Goal: Use online tool/utility: Utilize a website feature to perform a specific function

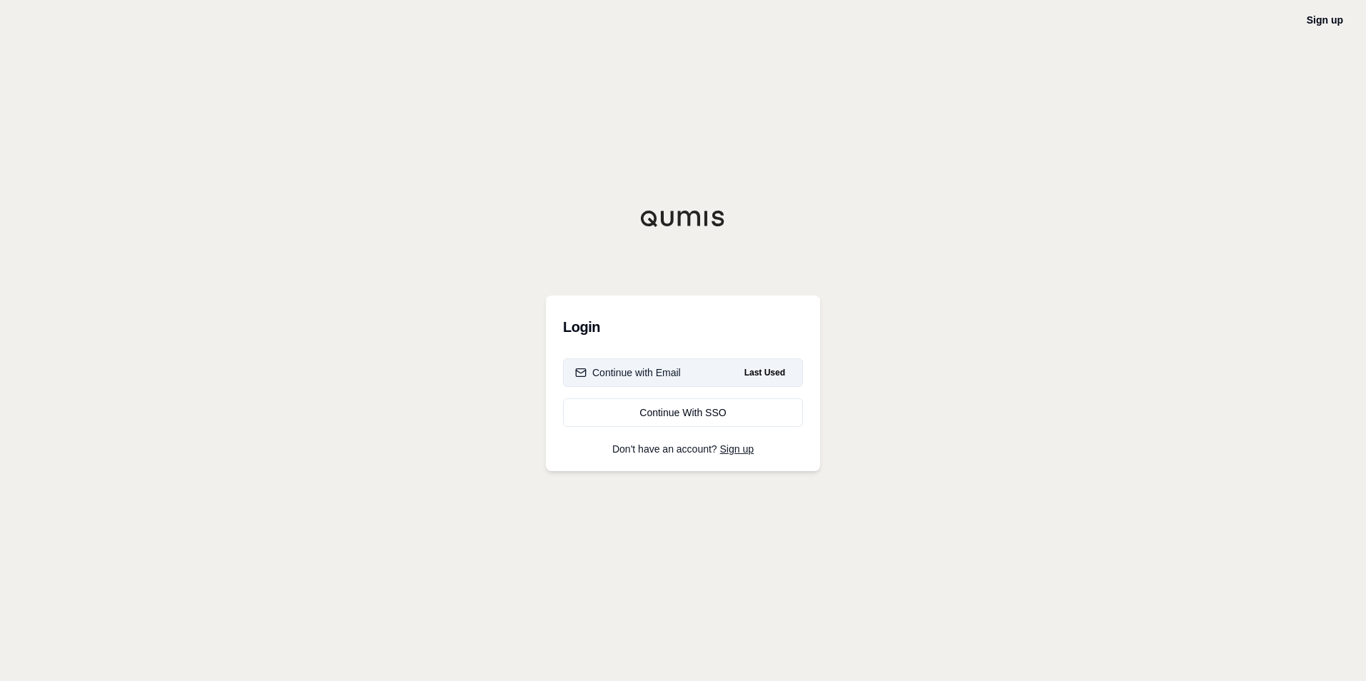
click at [717, 366] on button "Continue with Email Last Used" at bounding box center [683, 373] width 240 height 29
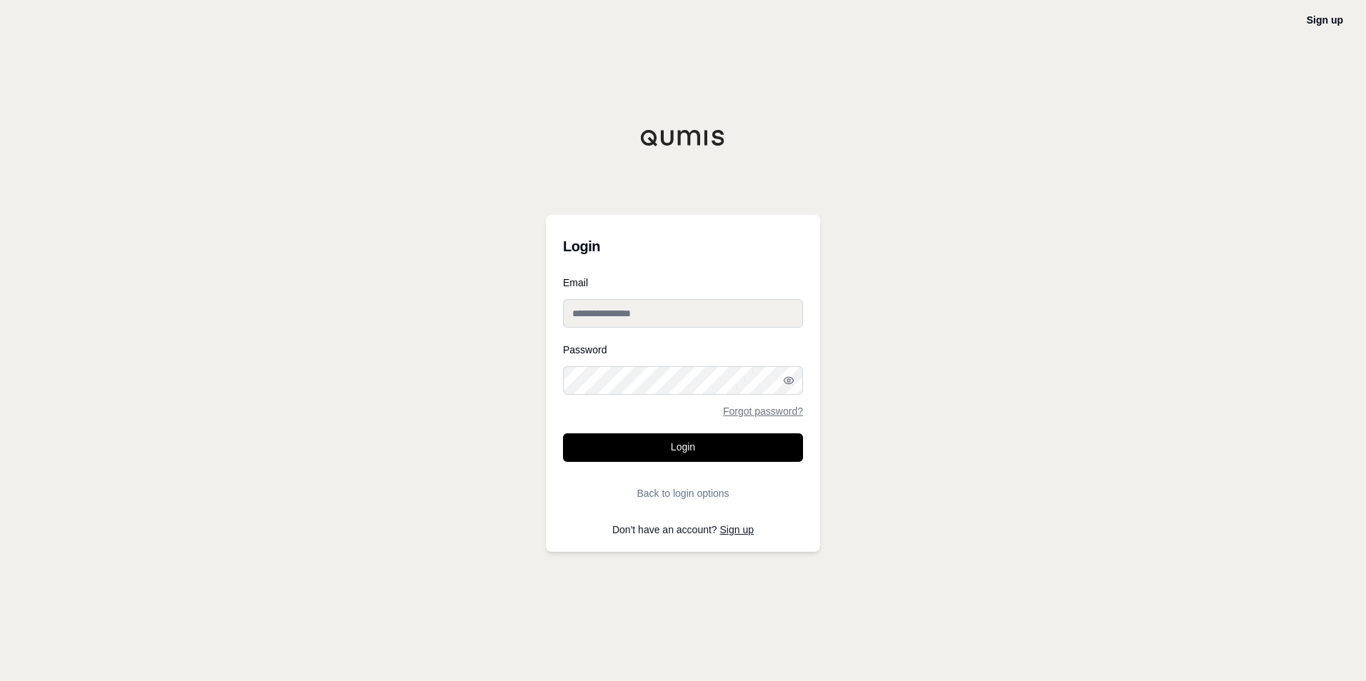
click at [697, 322] on input "Email" at bounding box center [683, 313] width 240 height 29
type input "**********"
click at [563, 434] on button "Login" at bounding box center [683, 448] width 240 height 29
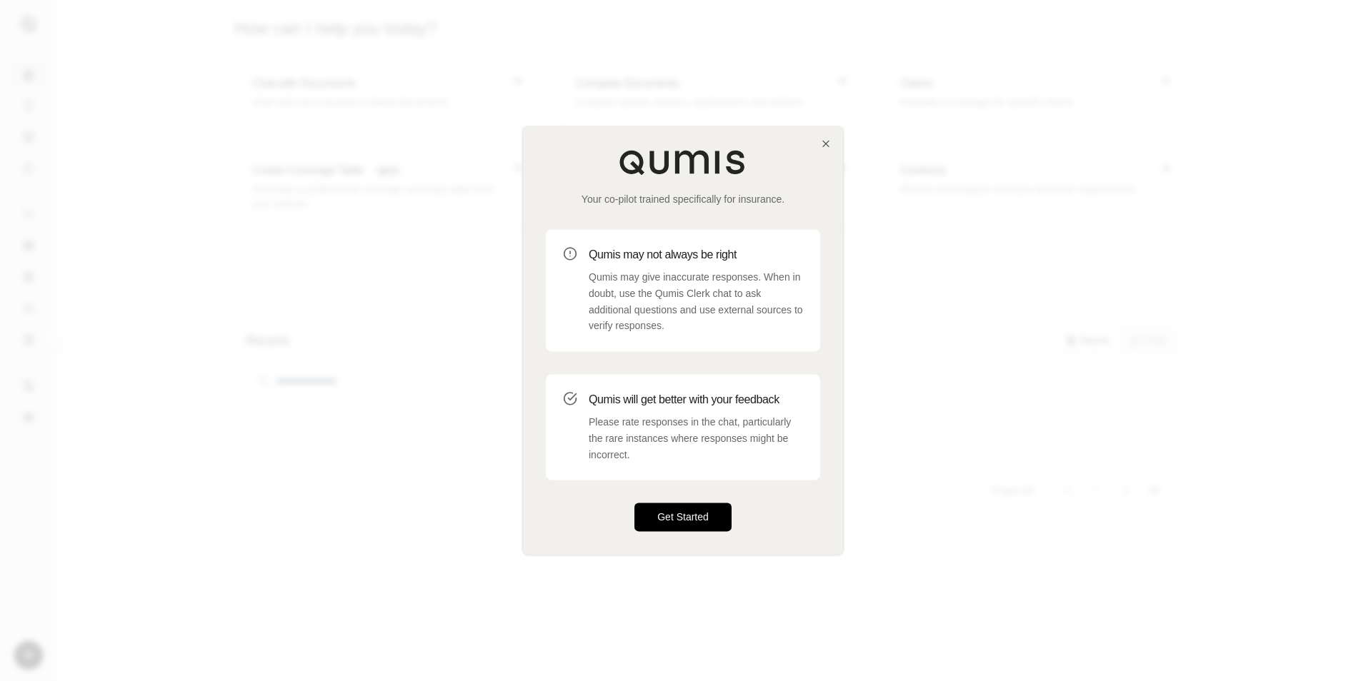
click at [664, 524] on button "Get Started" at bounding box center [682, 518] width 97 height 29
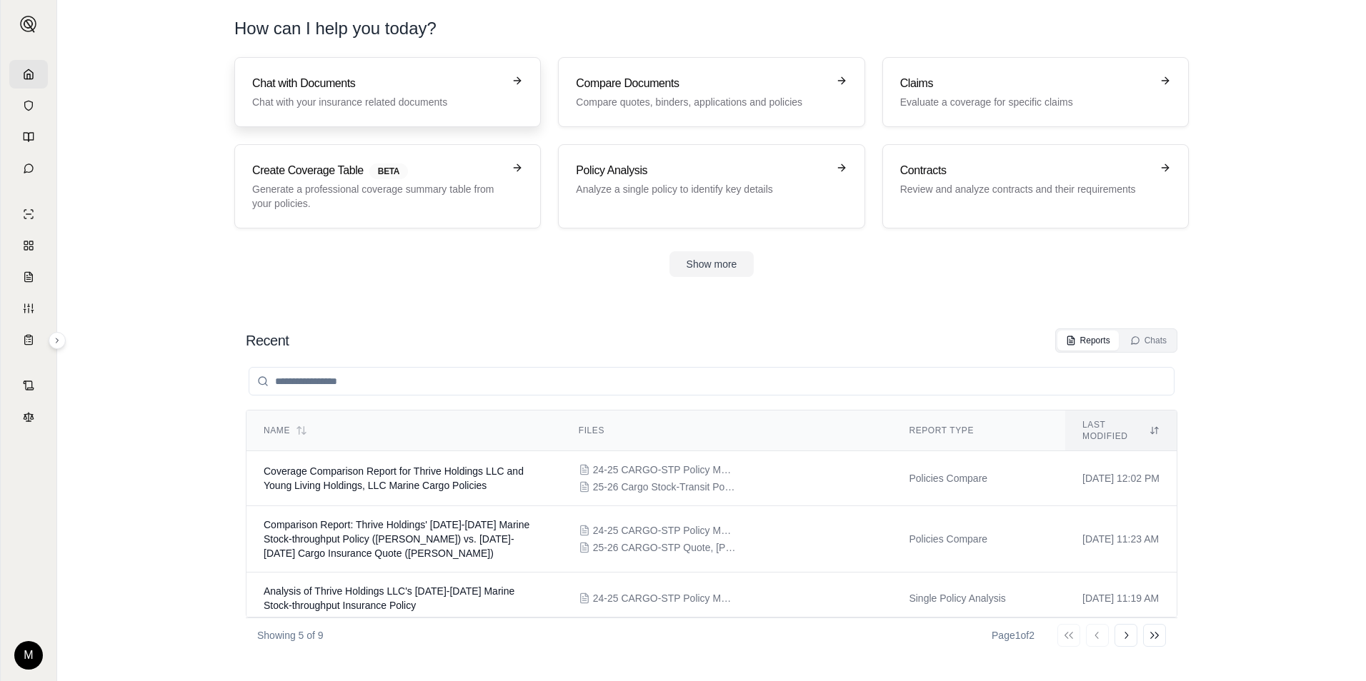
click at [327, 105] on p "Chat with your insurance related documents" at bounding box center [377, 102] width 251 height 14
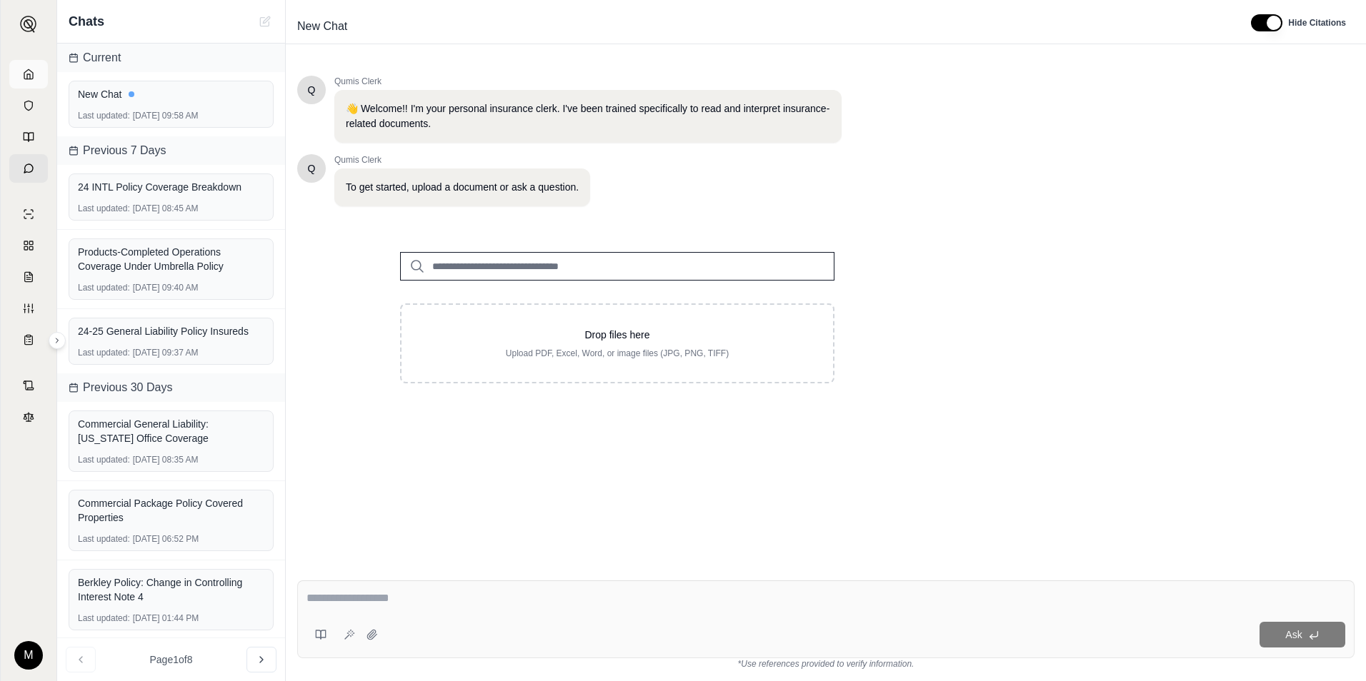
click at [25, 72] on icon at bounding box center [28, 73] width 9 height 9
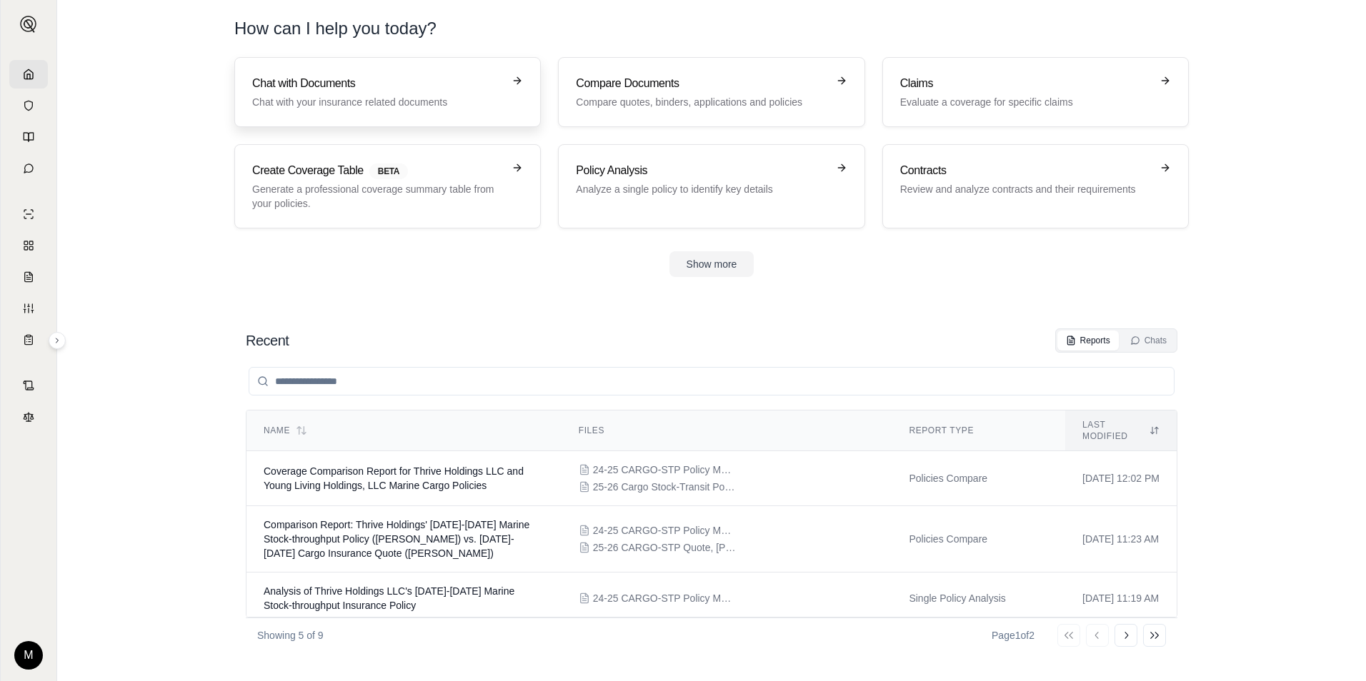
click at [351, 90] on h3 "Chat with Documents" at bounding box center [377, 83] width 251 height 17
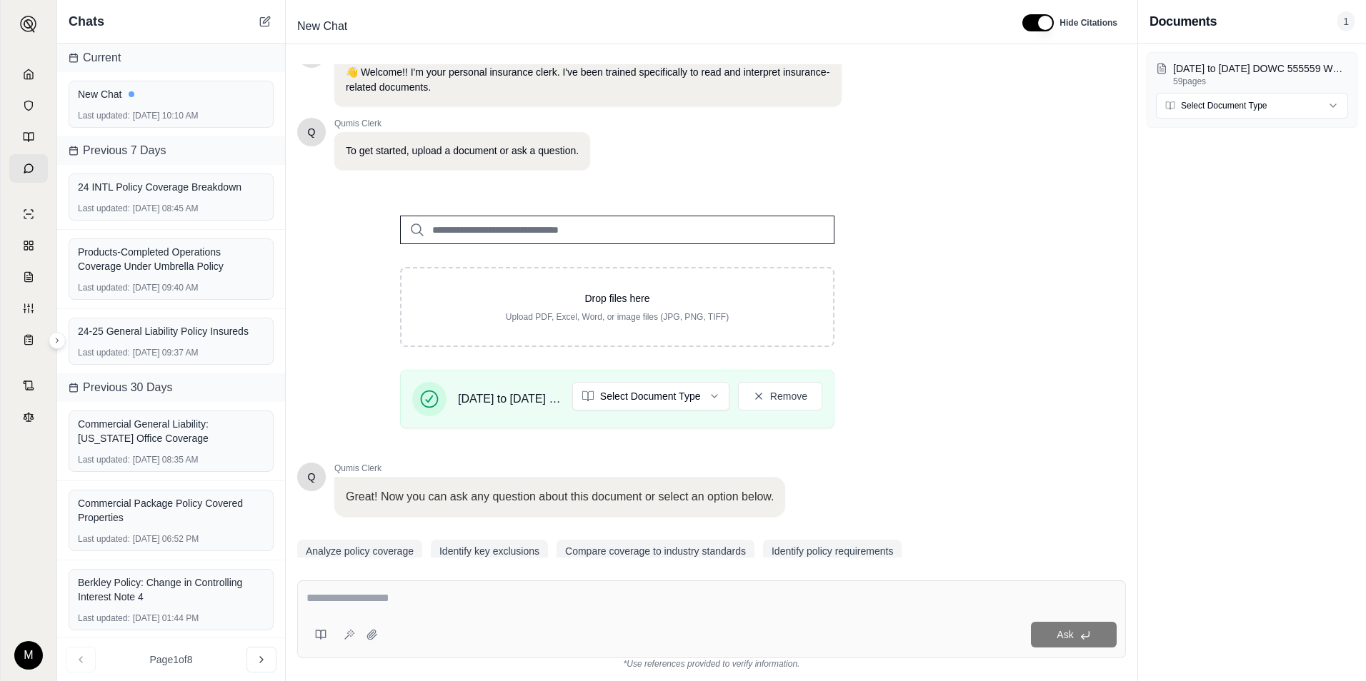
scroll to position [90, 0]
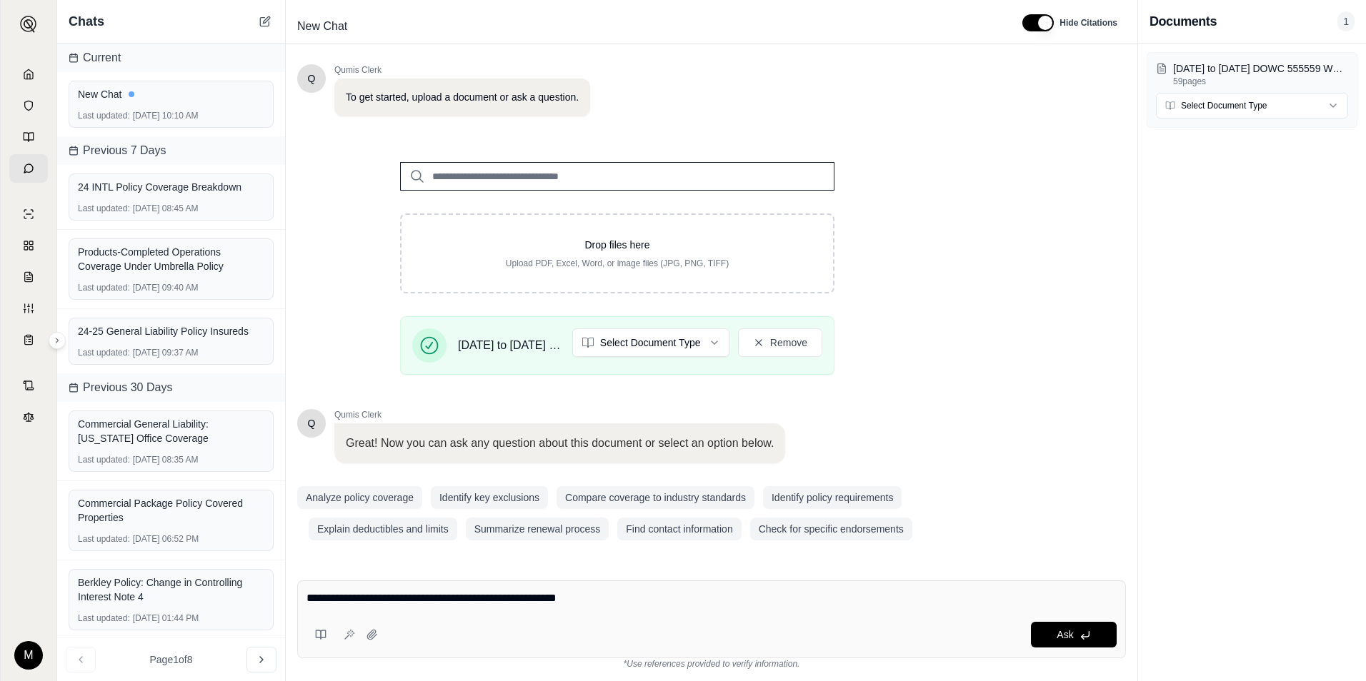
type textarea "**********"
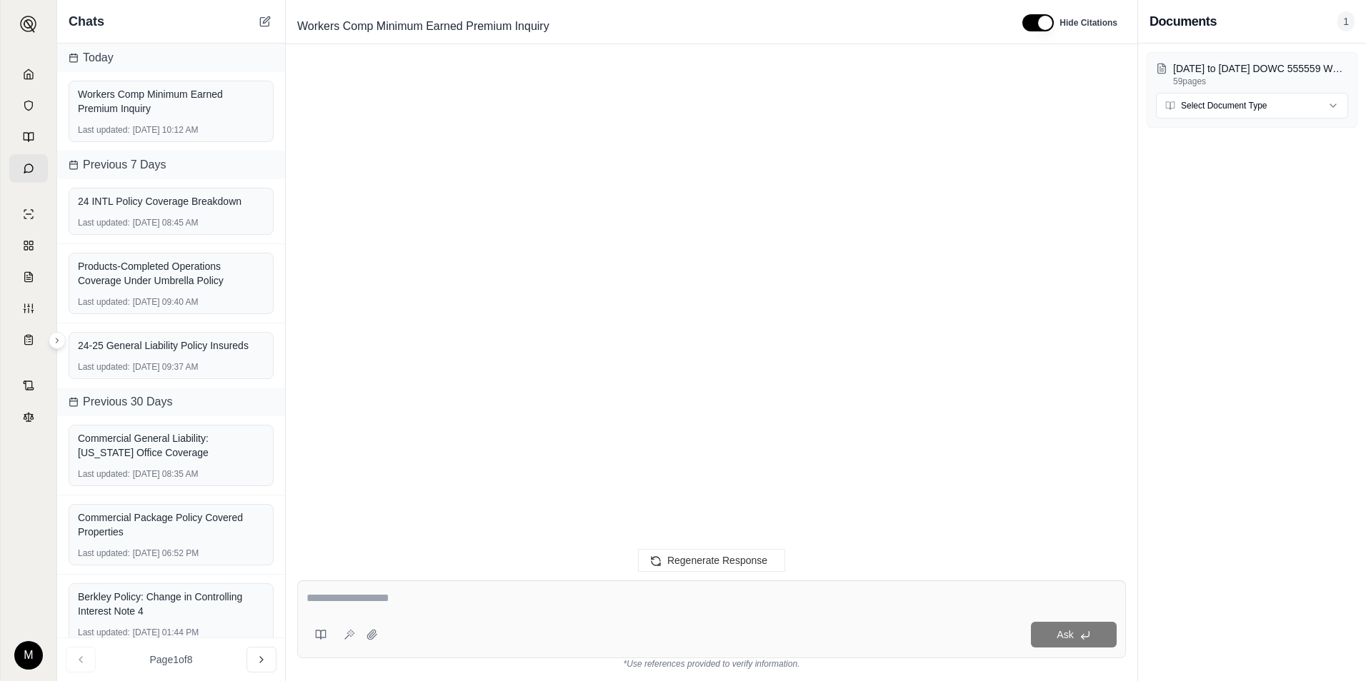
scroll to position [1347, 0]
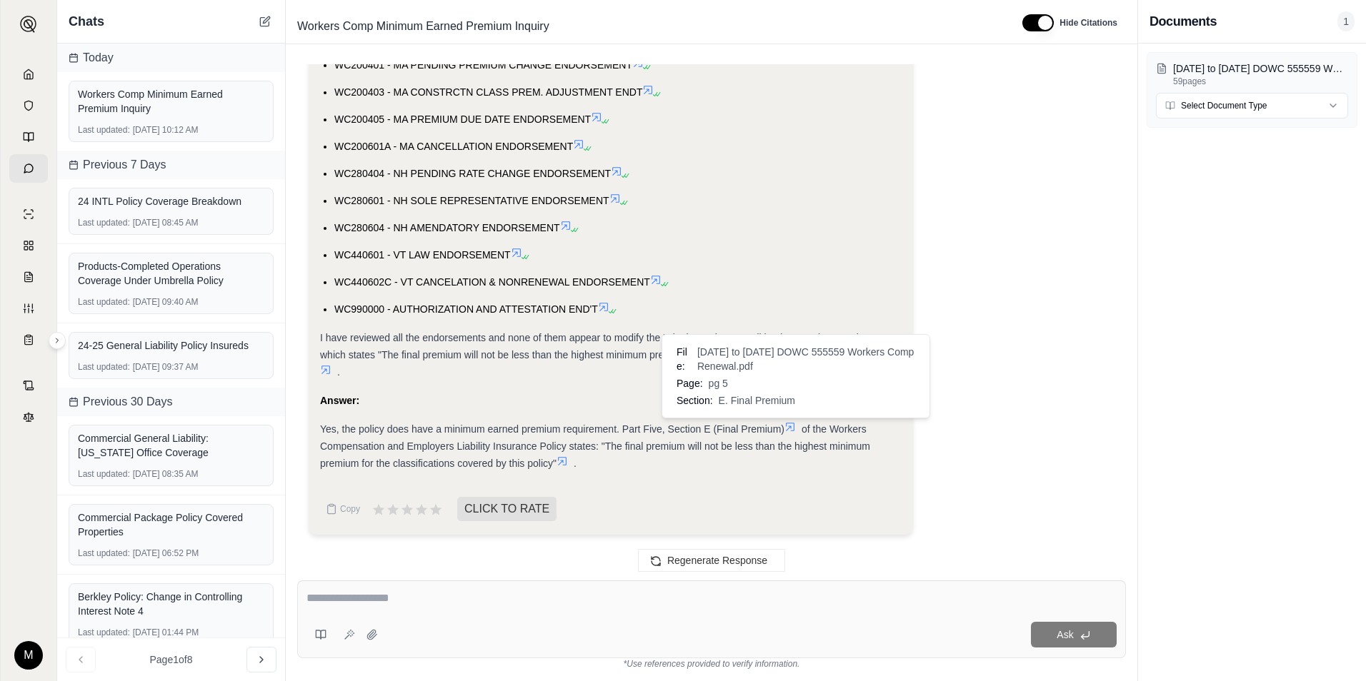
click at [794, 429] on icon at bounding box center [790, 427] width 9 height 9
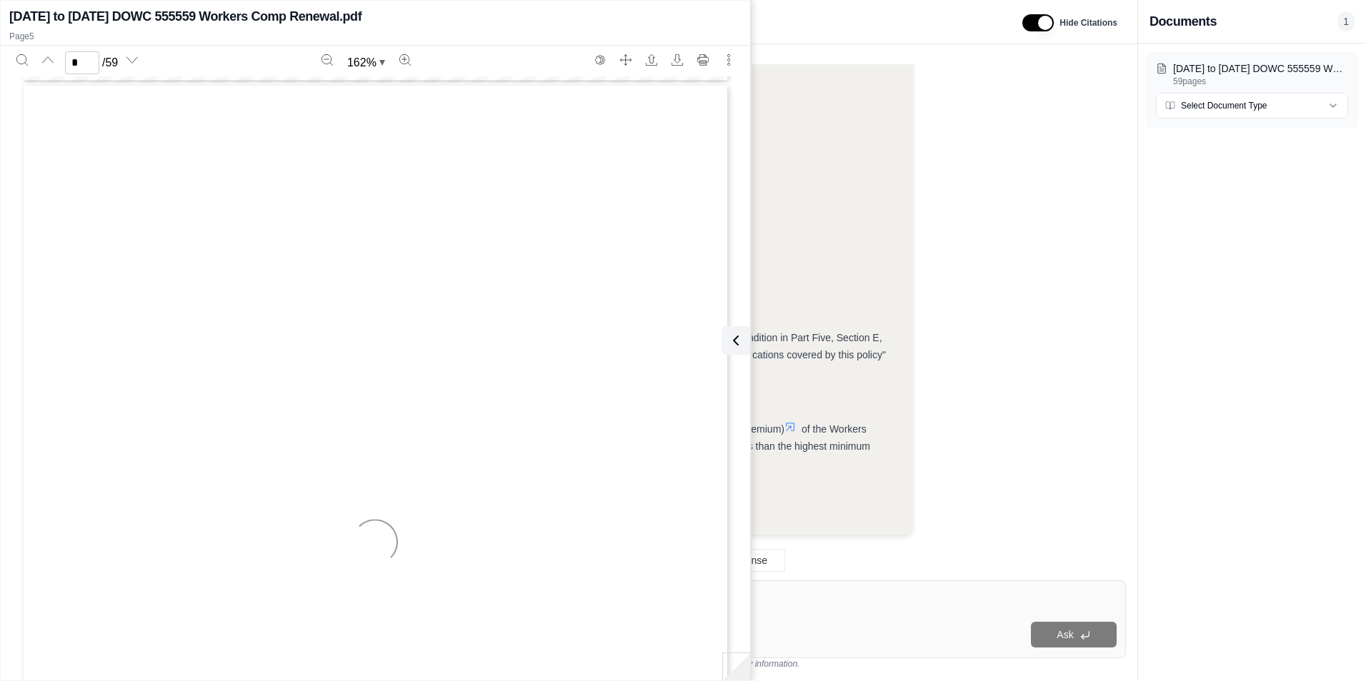
scroll to position [3672, 0]
type input "*"
click at [734, 348] on icon at bounding box center [732, 340] width 17 height 17
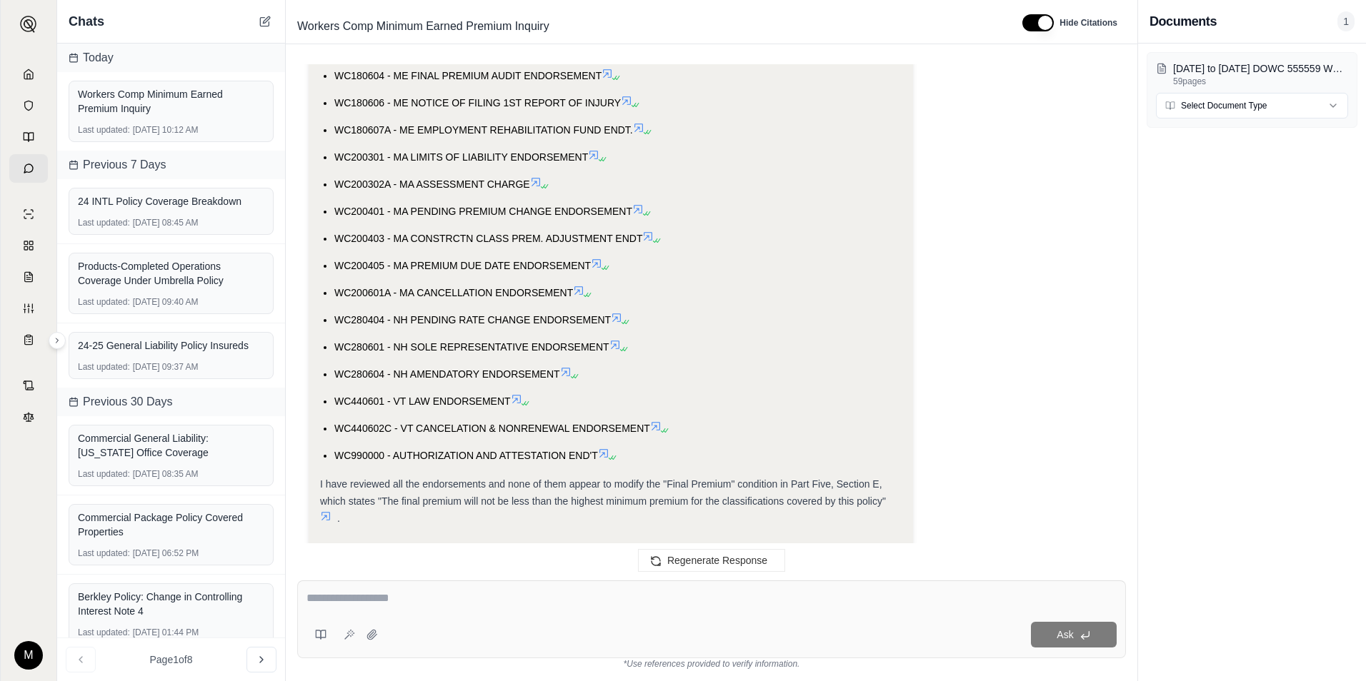
scroll to position [1347, 0]
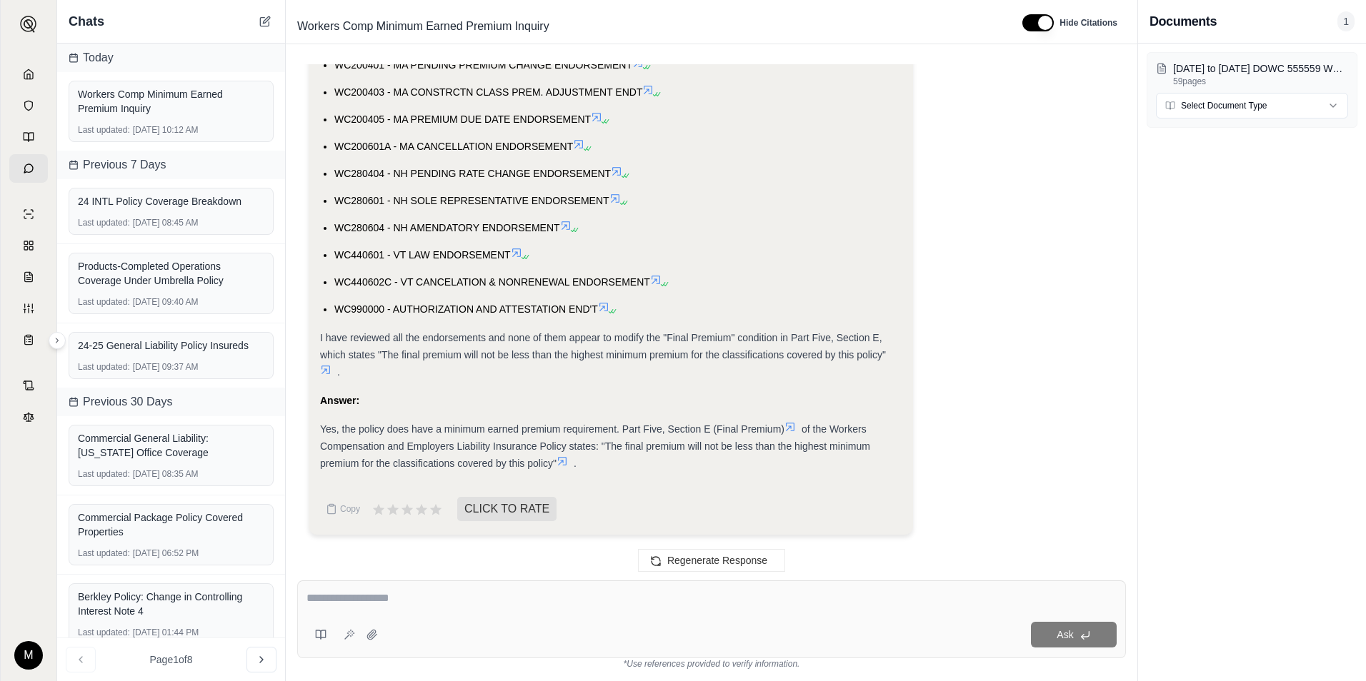
click at [567, 460] on icon at bounding box center [561, 461] width 11 height 11
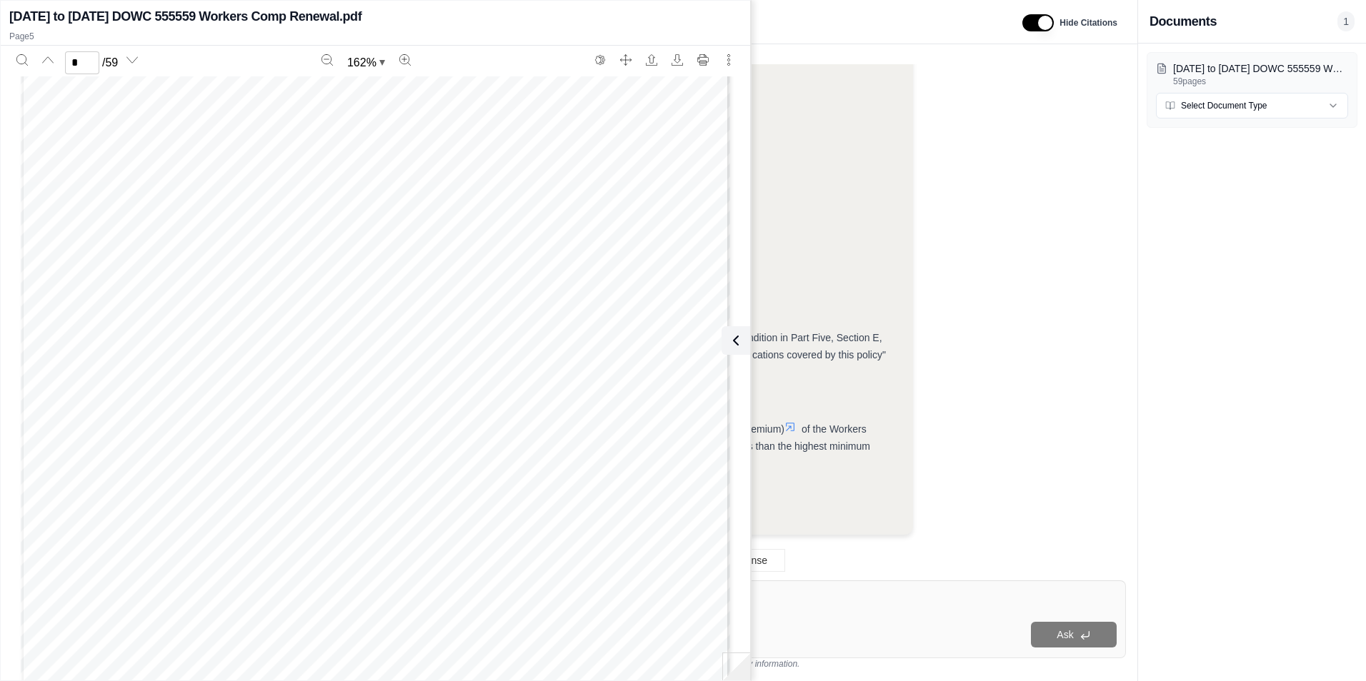
scroll to position [4743, 0]
drag, startPoint x: 267, startPoint y: 426, endPoint x: 225, endPoint y: 427, distance: 42.2
click at [225, 427] on div "Policy Information Page Worker's Compensation and Employer's Liability Policy A…" at bounding box center [375, 382] width 709 height 918
click at [229, 427] on span "$1,620" at bounding box center [247, 429] width 37 height 11
drag, startPoint x: 225, startPoint y: 427, endPoint x: 265, endPoint y: 428, distance: 40.0
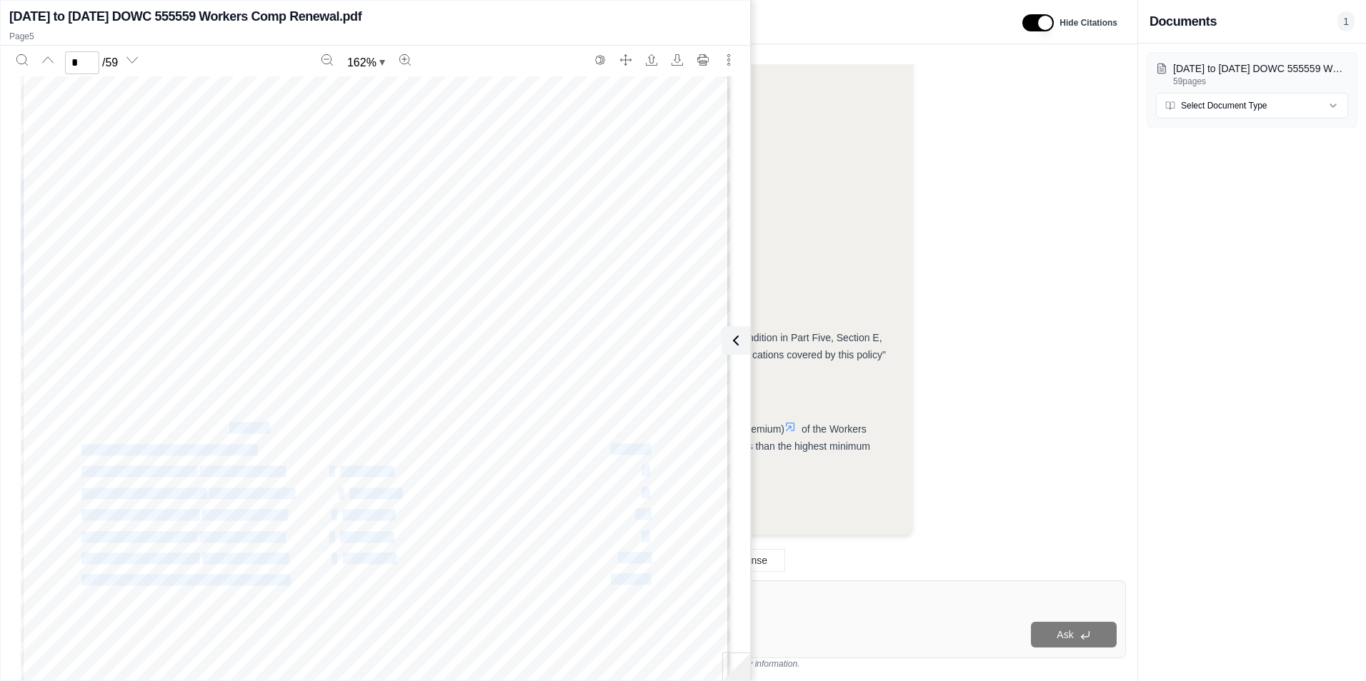
click at [265, 428] on div "Policy Information Page Worker's Compensation and Employer's Liability Policy A…" at bounding box center [375, 382] width 709 height 918
drag, startPoint x: 265, startPoint y: 428, endPoint x: 312, endPoint y: 433, distance: 47.4
click at [312, 433] on div "Policy Information Page Worker's Compensation and Employer's Liability Policy A…" at bounding box center [375, 382] width 709 height 918
type input "*"
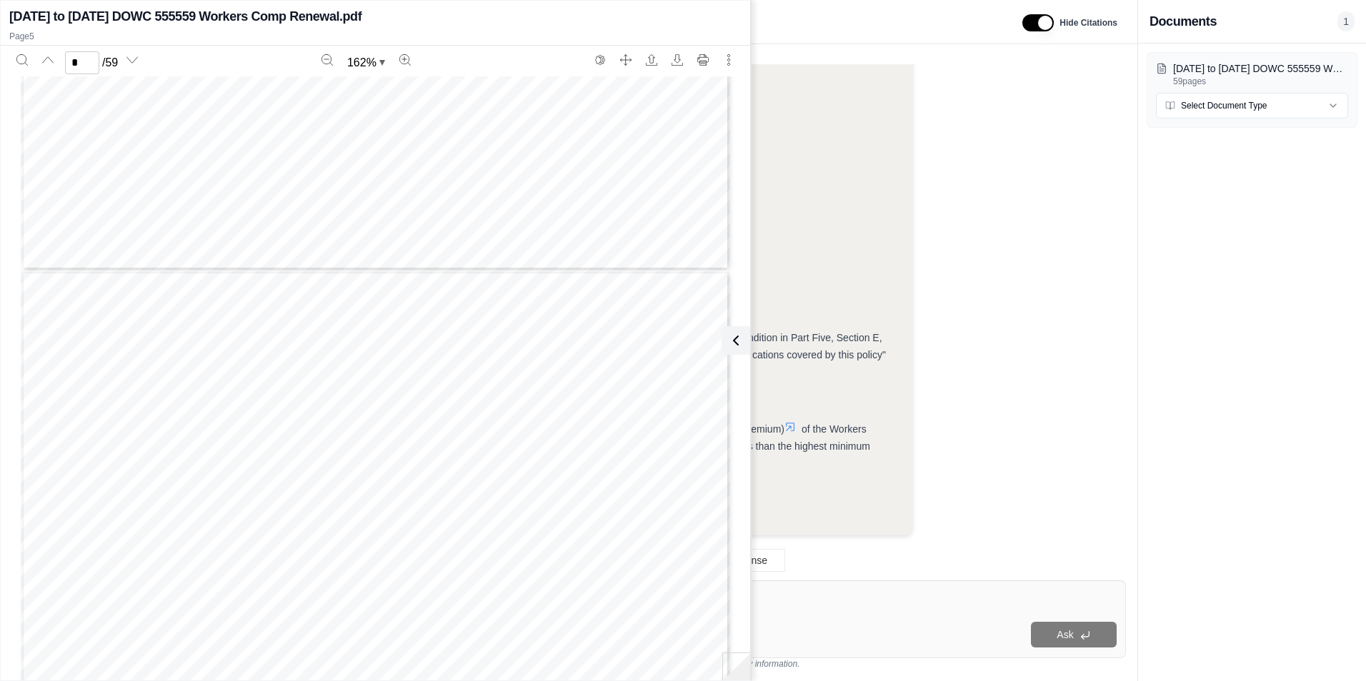
scroll to position [6588, 0]
click at [791, 301] on li "WC990000 - AUTHORIZATION AND ATTESTATION END'T" at bounding box center [617, 309] width 567 height 17
click at [749, 350] on div "[DATE] to [DATE] DOWC 555559 Workers Comp Renewal.pdf Page 5 * / 59 162 % Polic…" at bounding box center [375, 341] width 749 height 674
click at [741, 346] on icon at bounding box center [732, 340] width 17 height 17
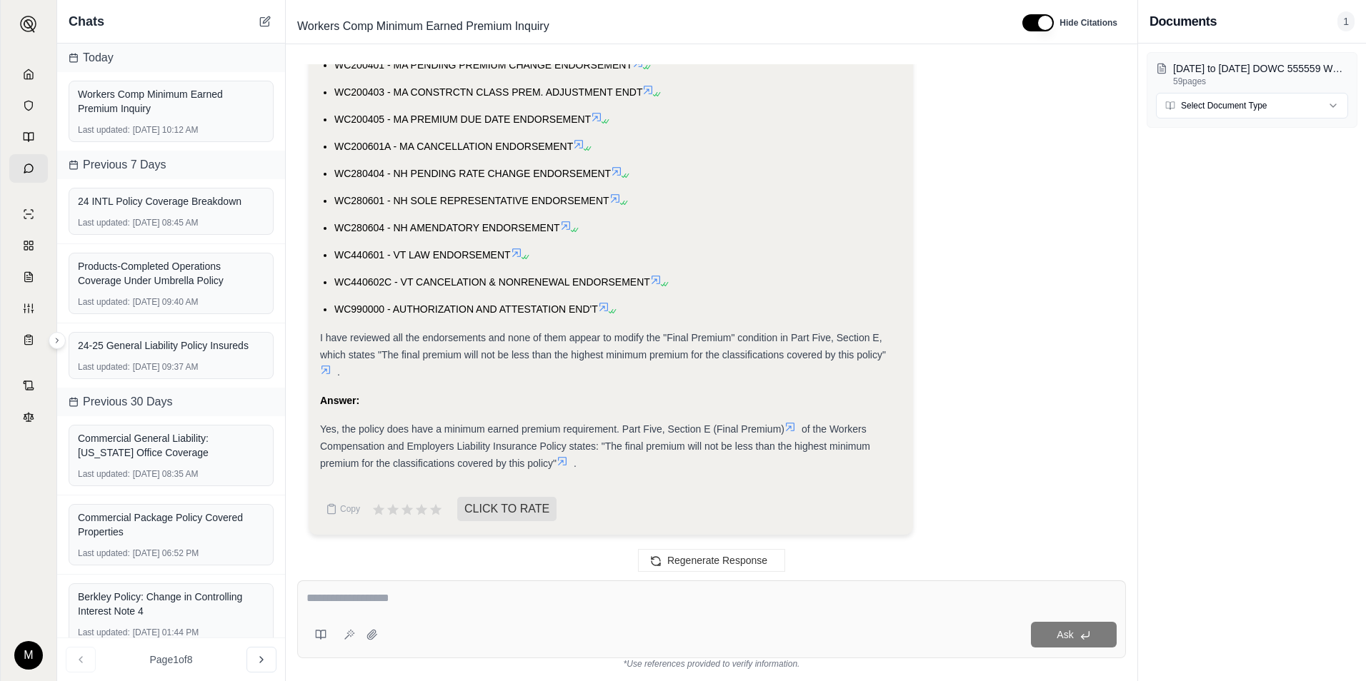
click at [327, 369] on icon at bounding box center [325, 369] width 11 height 11
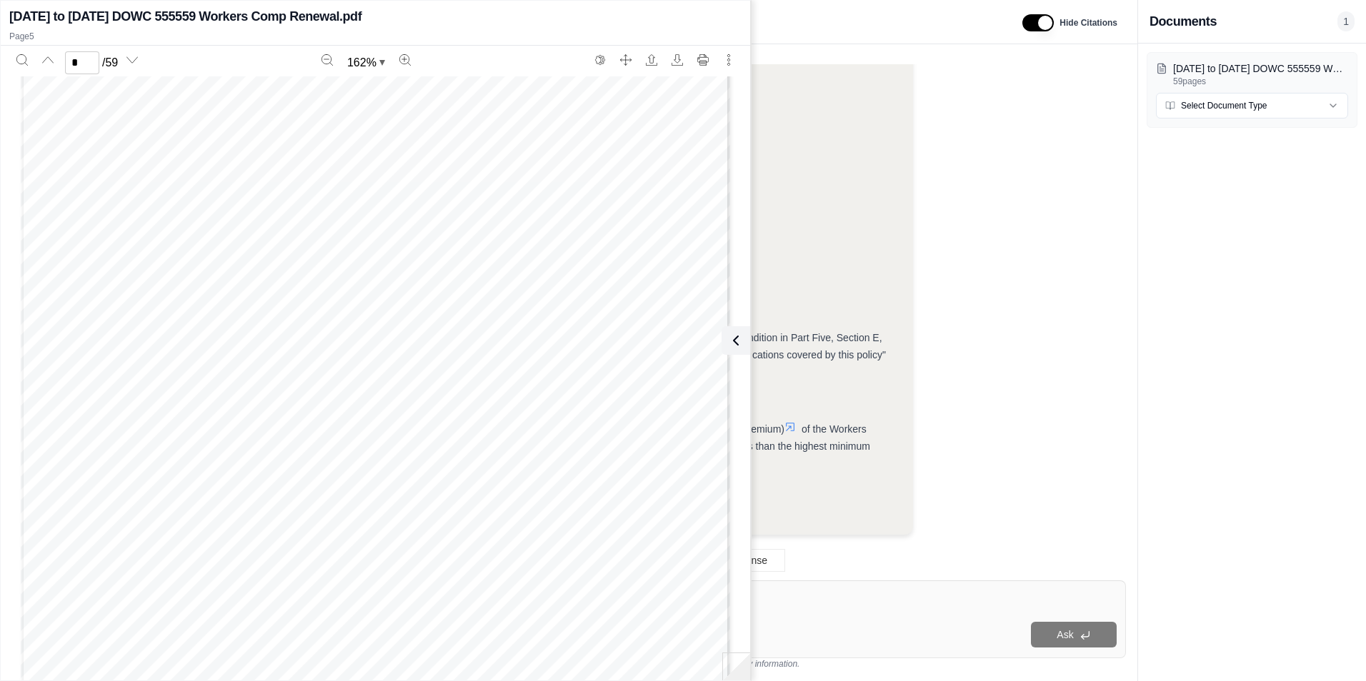
scroll to position [2886, 0]
type input "*"
click at [732, 338] on icon at bounding box center [732, 340] width 17 height 17
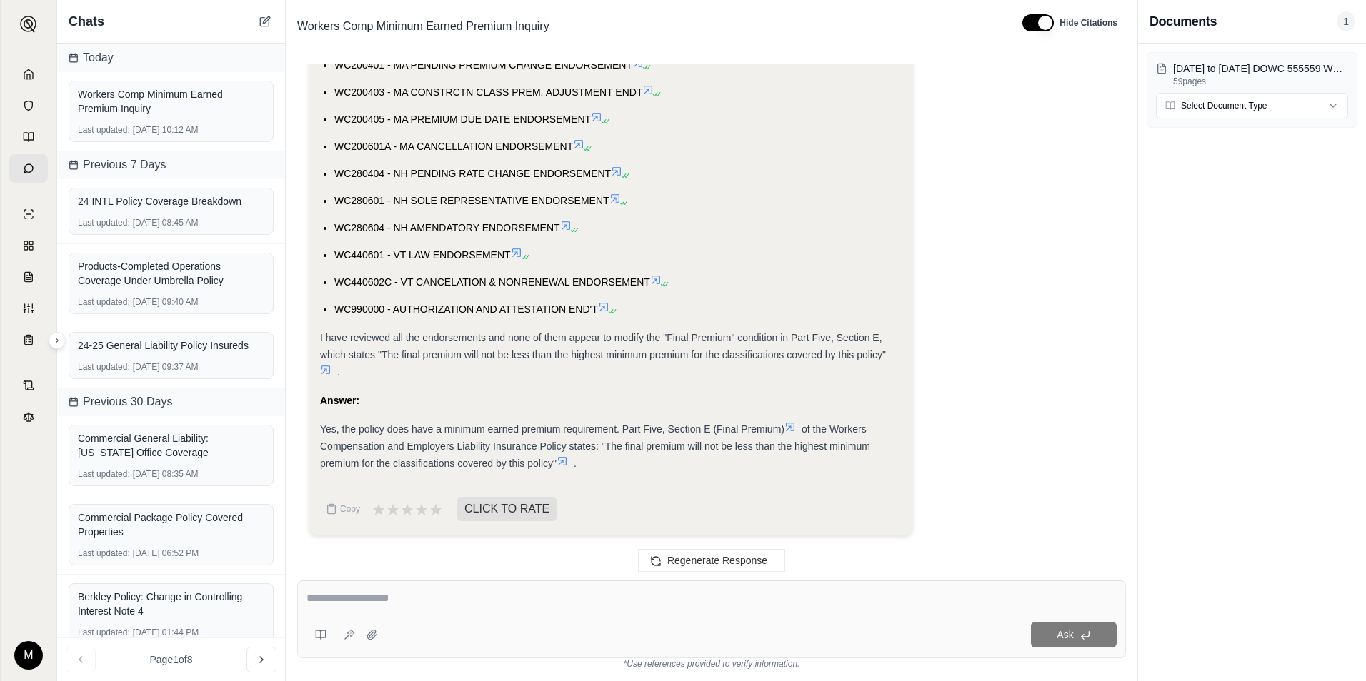
click at [567, 463] on icon at bounding box center [561, 461] width 11 height 11
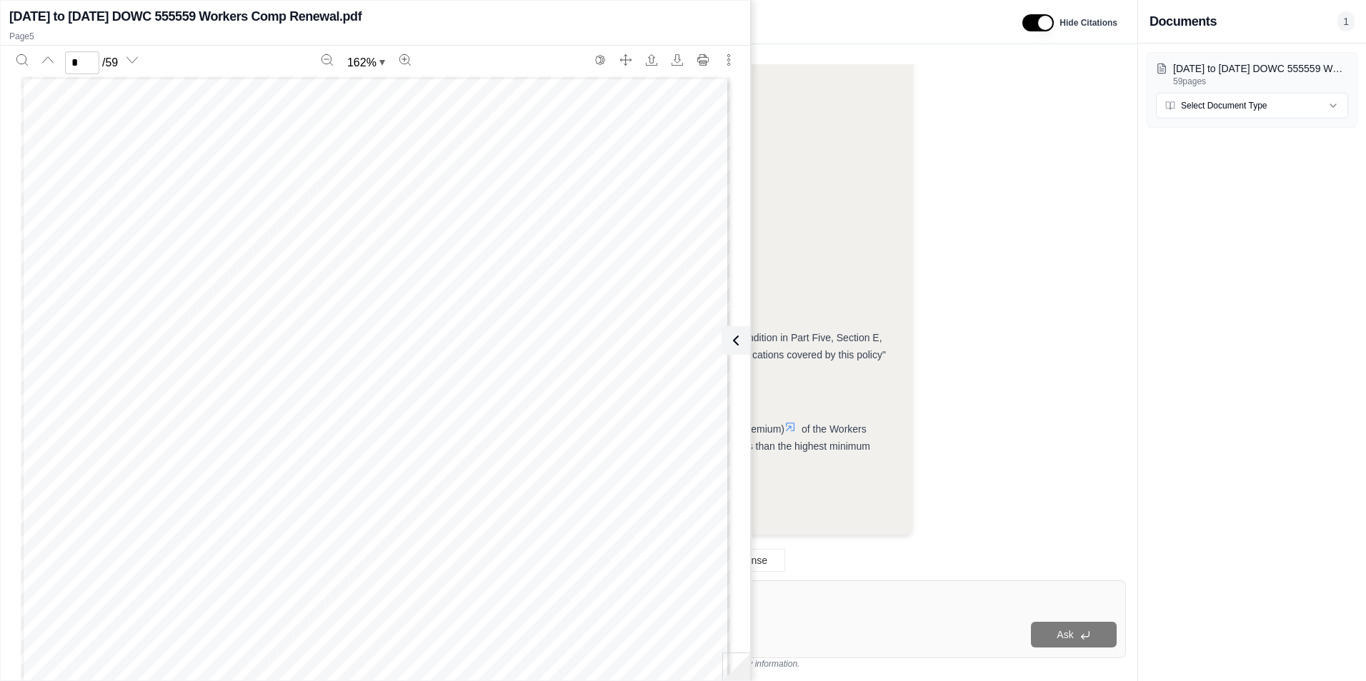
scroll to position [3672, 0]
type input "*"
click at [746, 338] on button at bounding box center [733, 340] width 29 height 29
